Goal: Task Accomplishment & Management: Manage account settings

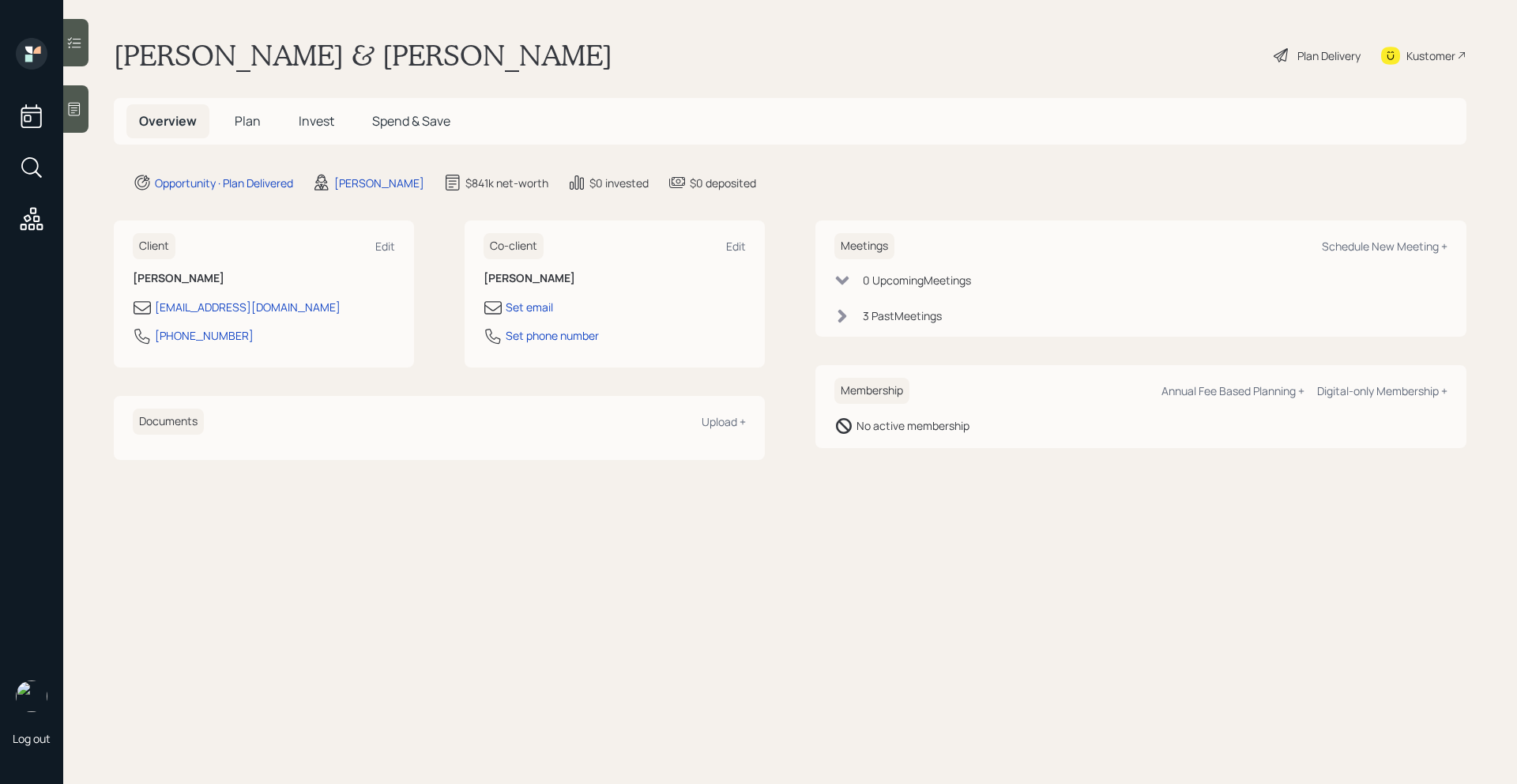
click at [250, 118] on span "Plan" at bounding box center [248, 121] width 26 height 17
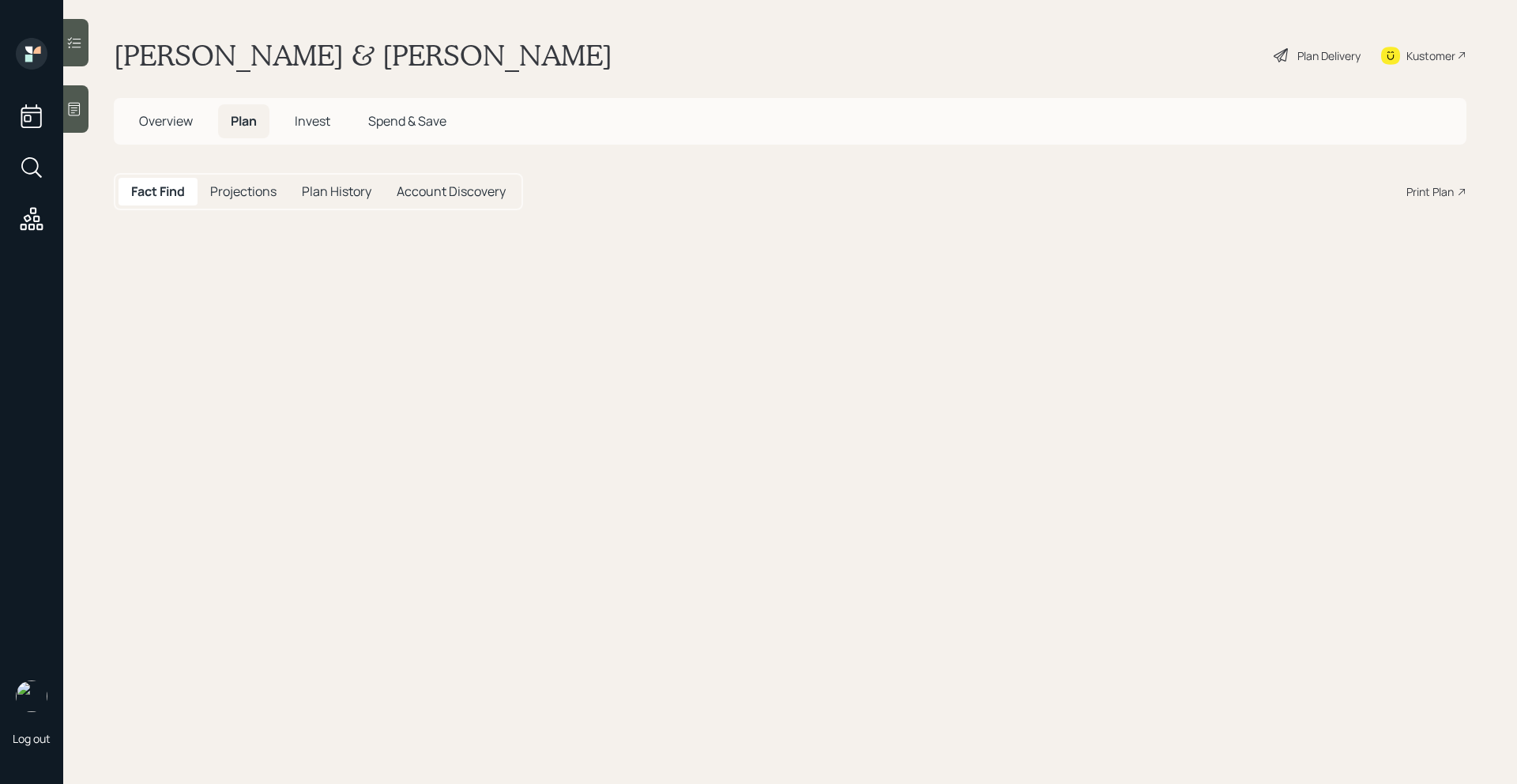
click at [301, 118] on span "Invest" at bounding box center [312, 121] width 36 height 17
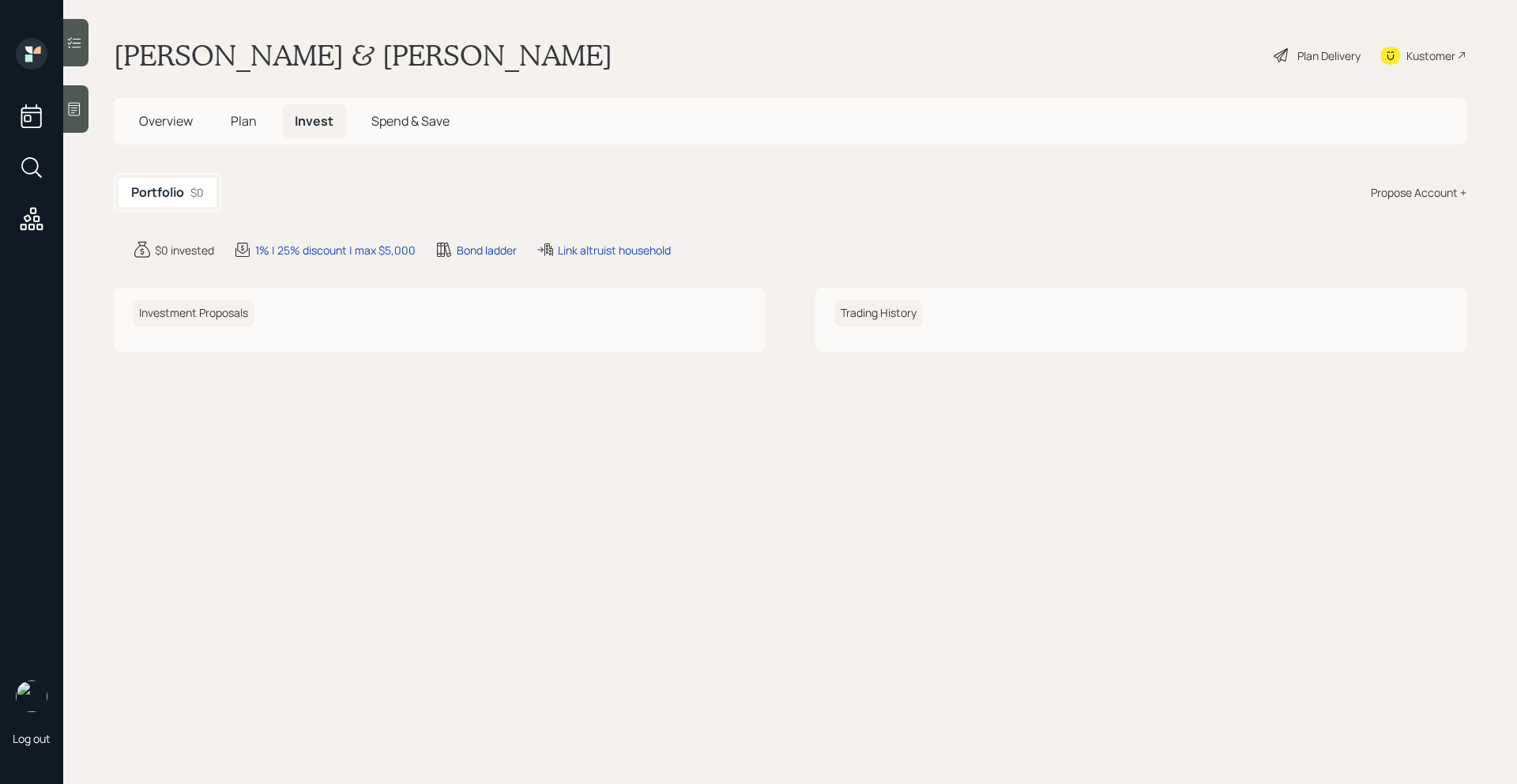
click at [289, 184] on div "Portfolio $0 Propose Account +" at bounding box center [790, 193] width 1353 height 39
click at [248, 118] on span "Plan" at bounding box center [244, 121] width 26 height 17
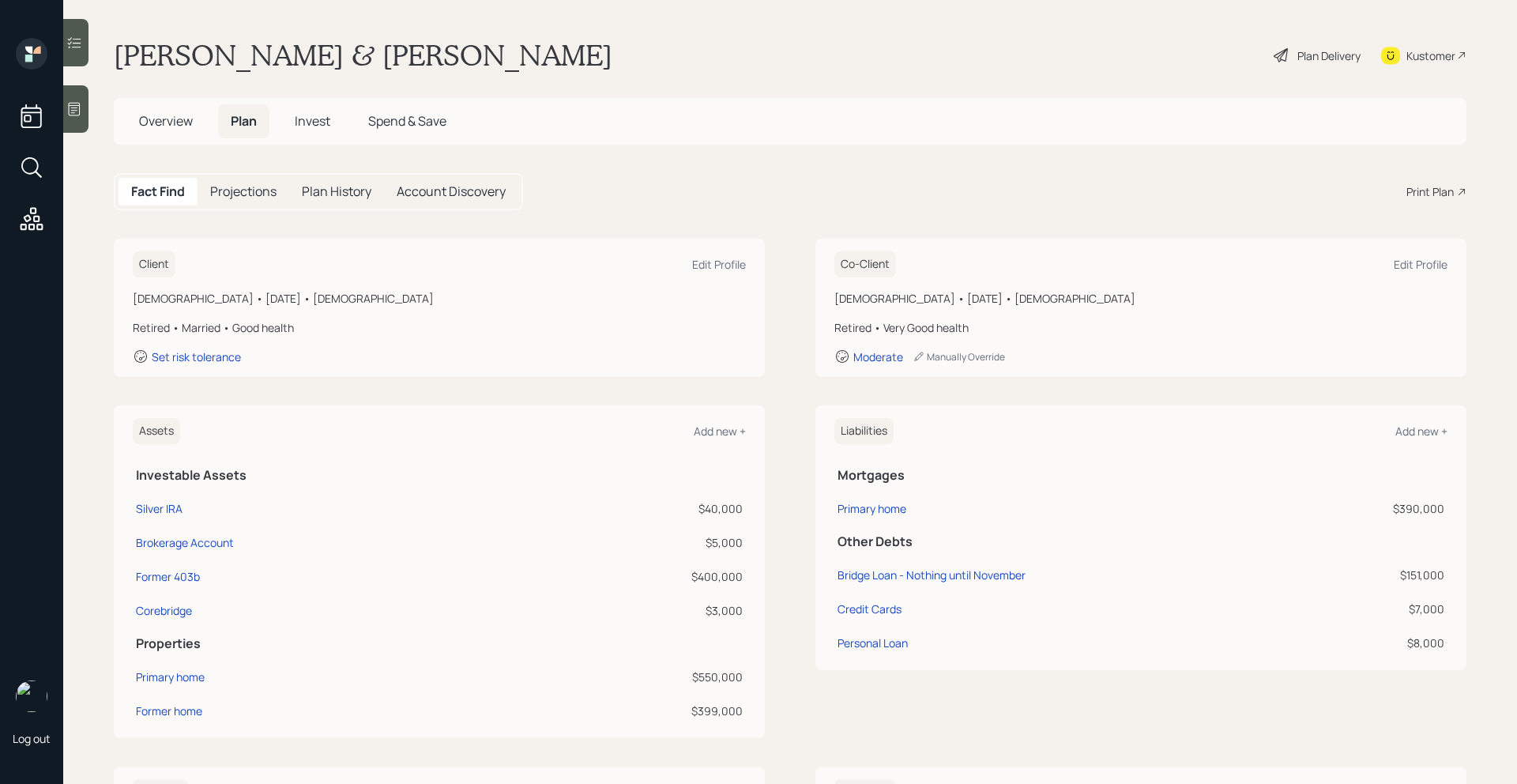
click at [319, 116] on span "Invest" at bounding box center [312, 121] width 36 height 17
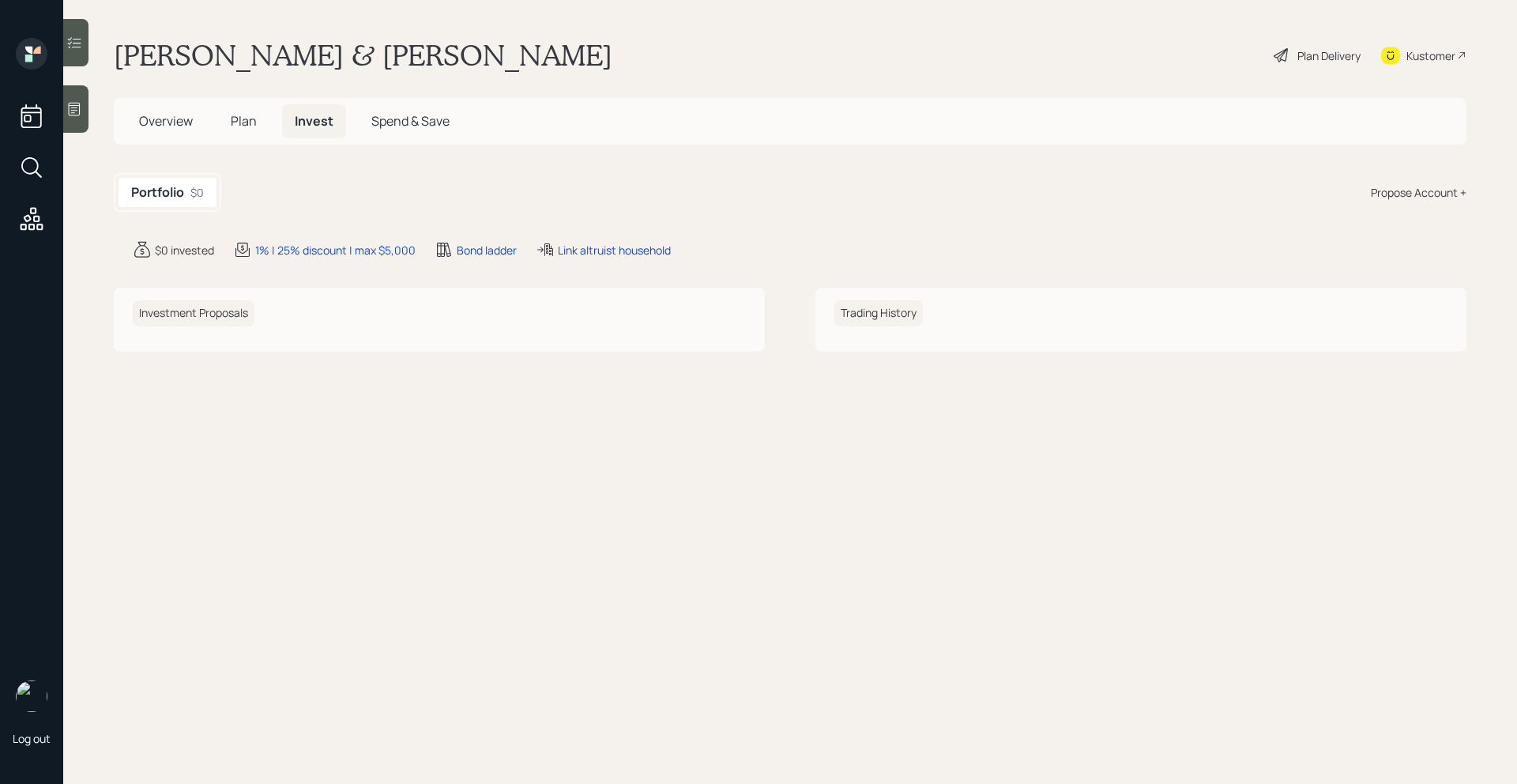
click at [192, 187] on div "$0" at bounding box center [197, 192] width 13 height 16
click at [170, 125] on span "Overview" at bounding box center [166, 121] width 54 height 17
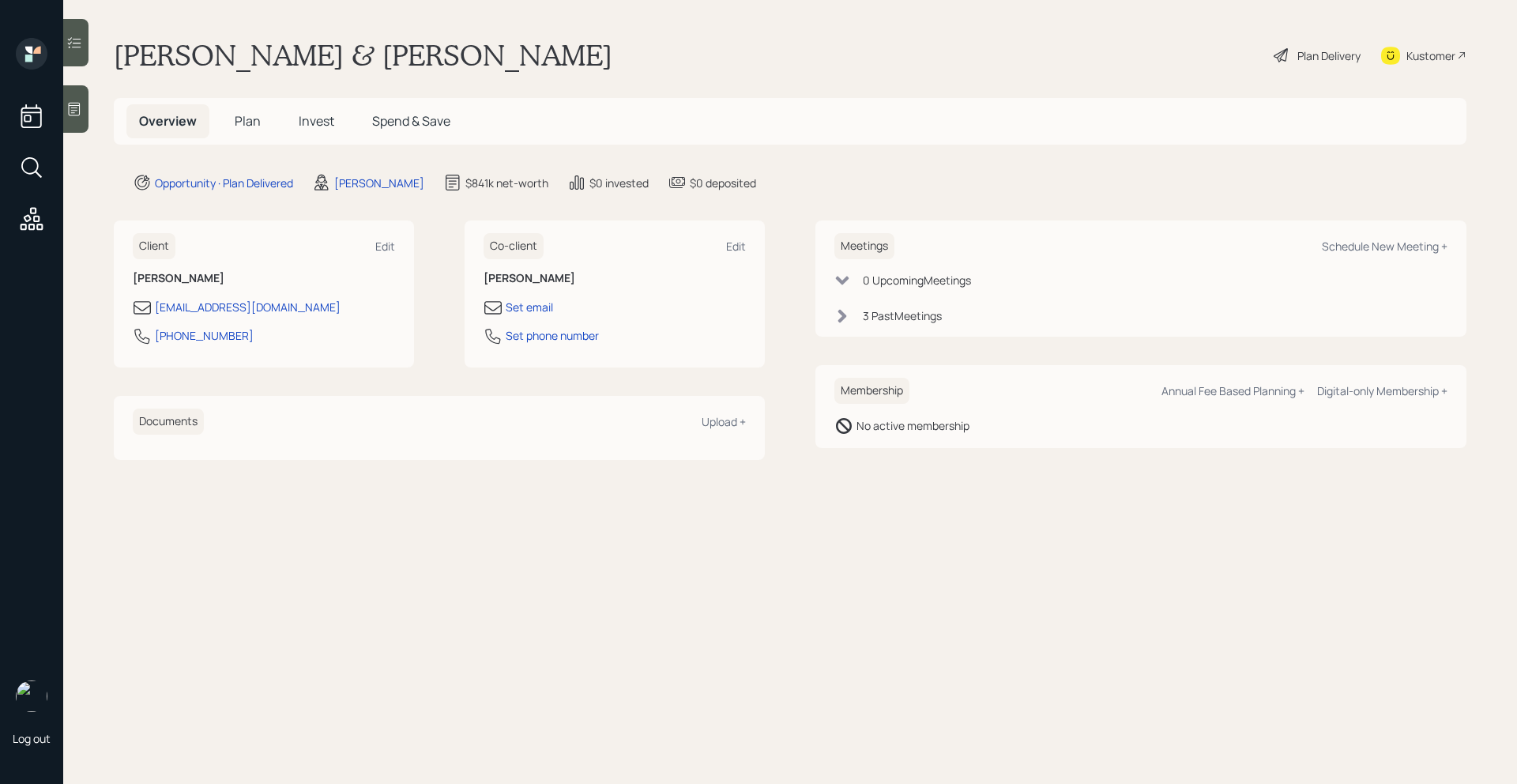
click at [259, 124] on h5 "Plan" at bounding box center [248, 120] width 51 height 34
